Goal: Find specific page/section: Find specific page/section

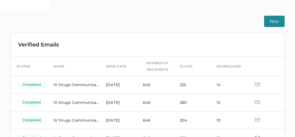
scroll to position [22, 0]
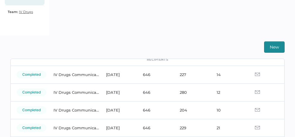
scroll to position [36, 0]
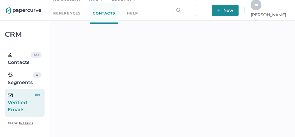
click at [261, 10] on div "J K" at bounding box center [255, 5] width 11 height 11
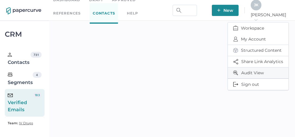
click at [247, 72] on span "Audit View" at bounding box center [258, 73] width 50 height 11
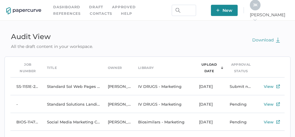
click at [90, 13] on link "Contacts" at bounding box center [101, 13] width 22 height 7
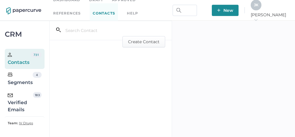
scroll to position [10, 0]
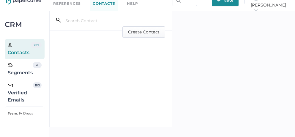
click at [16, 95] on div "Verified Emails" at bounding box center [20, 92] width 25 height 21
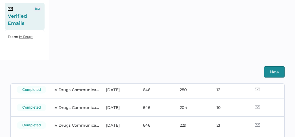
scroll to position [69, 0]
